Goal: Find specific page/section: Find specific page/section

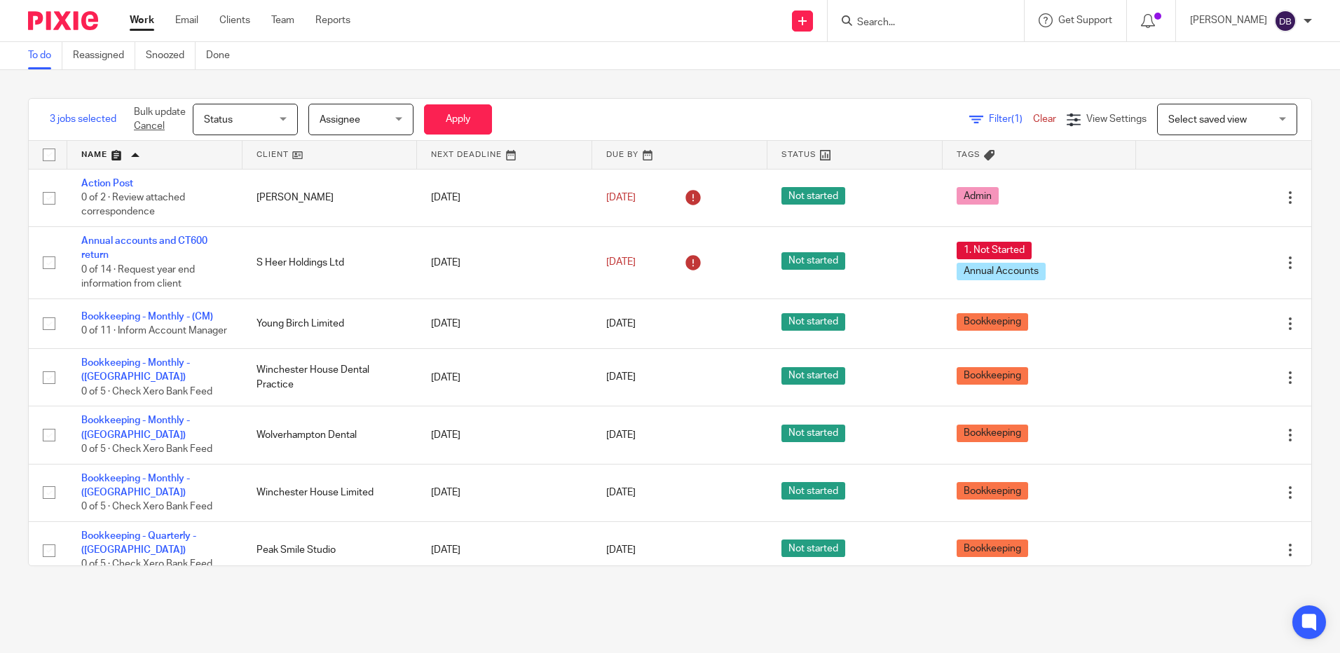
click at [913, 29] on input "Search" at bounding box center [918, 23] width 126 height 13
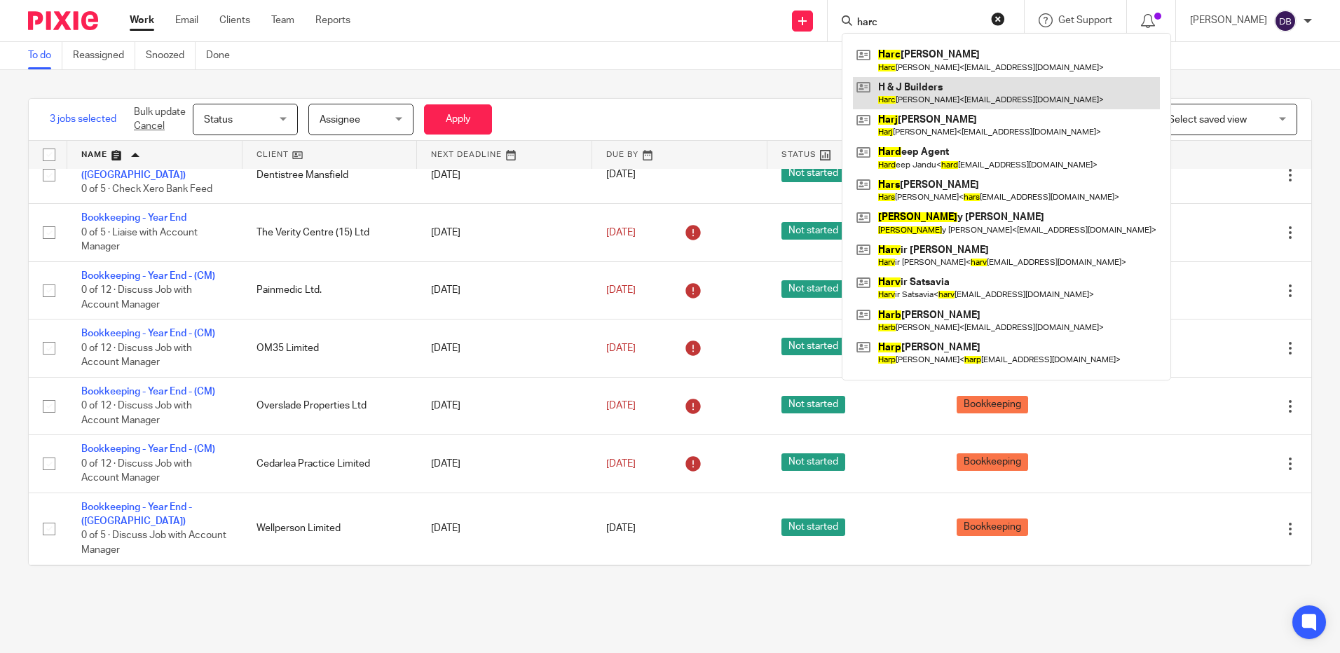
type input "harc"
click at [941, 92] on link at bounding box center [1006, 93] width 307 height 32
